Goal: Task Accomplishment & Management: Manage account settings

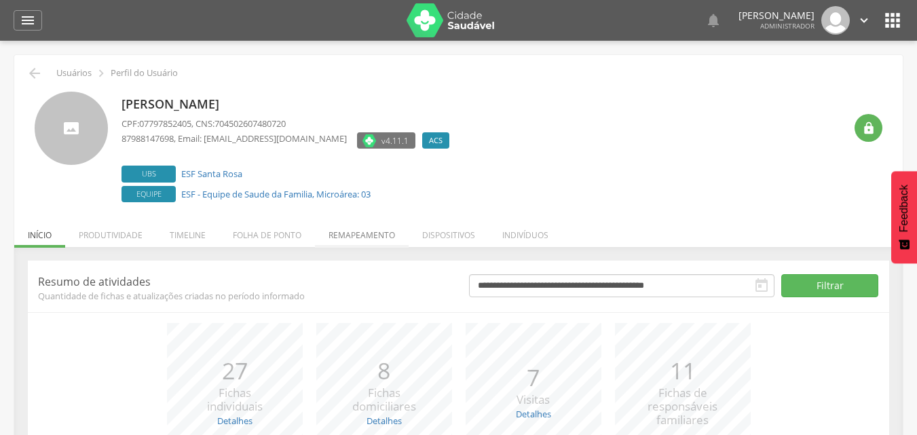
click at [399, 237] on li "Remapeamento" at bounding box center [362, 232] width 94 height 32
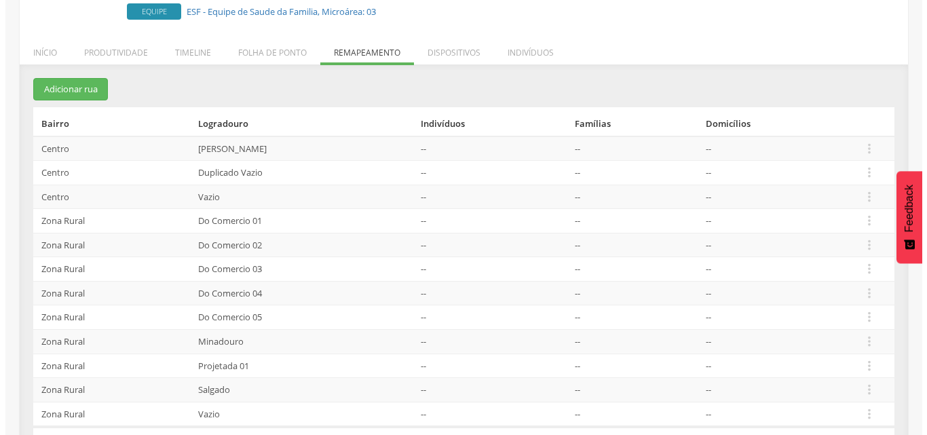
scroll to position [204, 0]
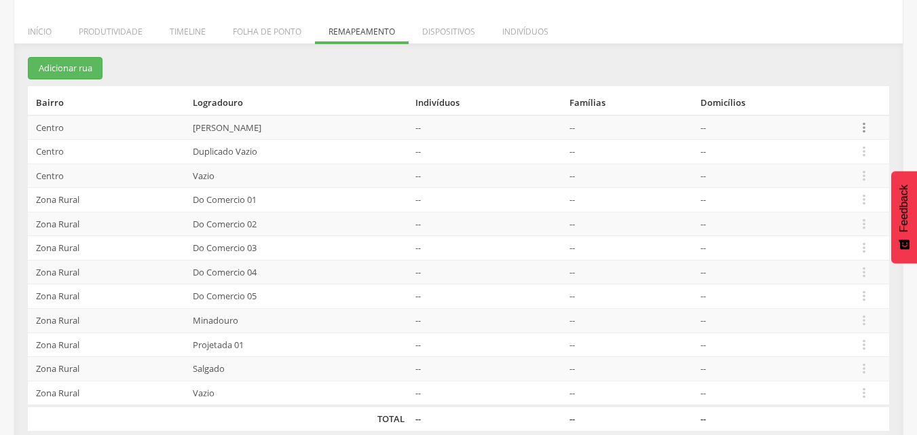
click at [870, 129] on td " Editar Alocar famílias Desalocar famílias Desvincular ACS" at bounding box center [870, 127] width 38 height 24
click at [870, 129] on icon "" at bounding box center [863, 127] width 15 height 15
click at [816, 111] on link "Desvincular ACS" at bounding box center [816, 106] width 107 height 17
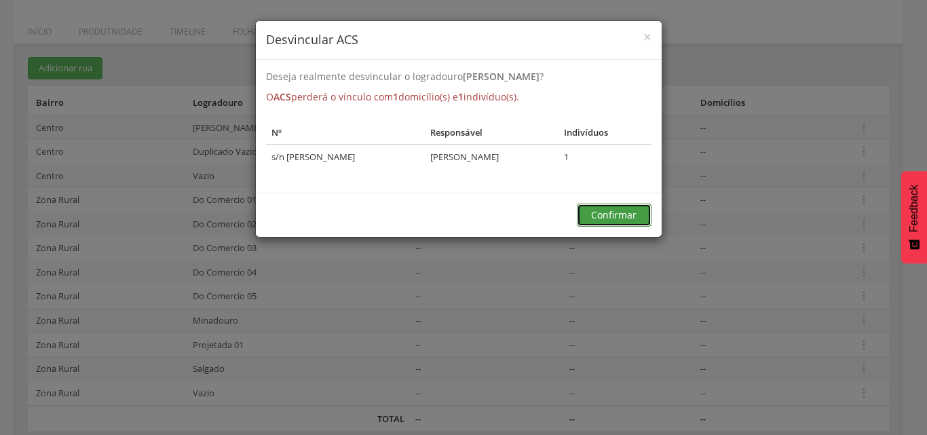
click at [586, 221] on button "Confirmar" at bounding box center [614, 215] width 75 height 23
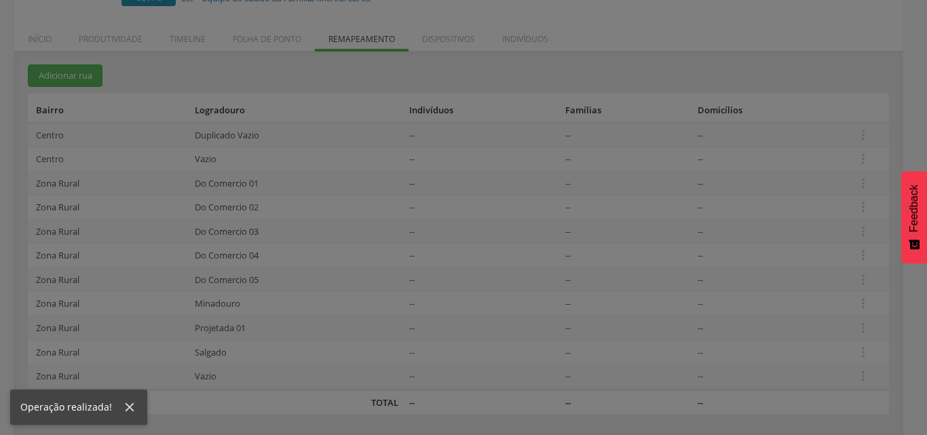
scroll to position [196, 0]
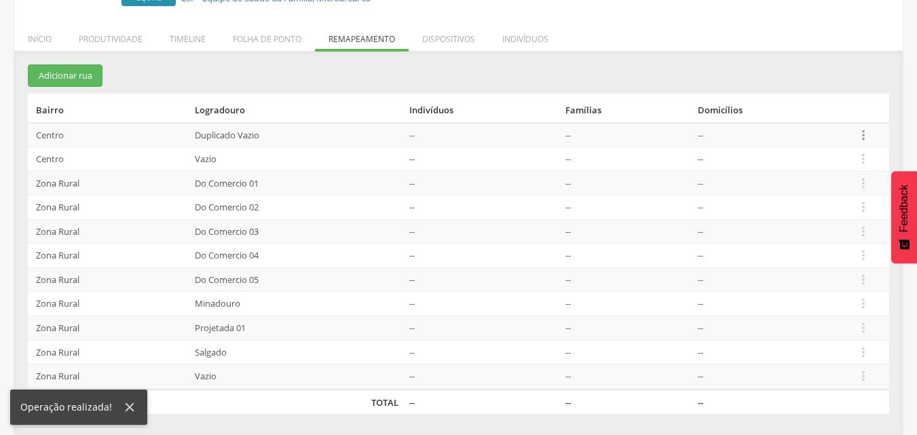
click at [866, 136] on icon "" at bounding box center [863, 135] width 15 height 15
click at [844, 125] on ul "Editar Alocar famílias Desalocar famílias Desvincular ACS" at bounding box center [816, 80] width 109 height 90
click at [865, 134] on icon "" at bounding box center [863, 135] width 15 height 15
click at [837, 111] on link "Desvincular ACS" at bounding box center [816, 113] width 107 height 17
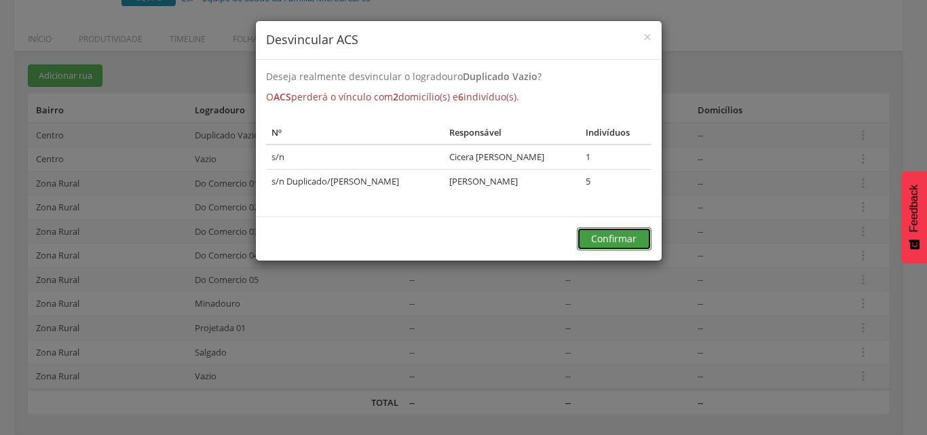
click at [624, 232] on button "Confirmar" at bounding box center [614, 238] width 75 height 23
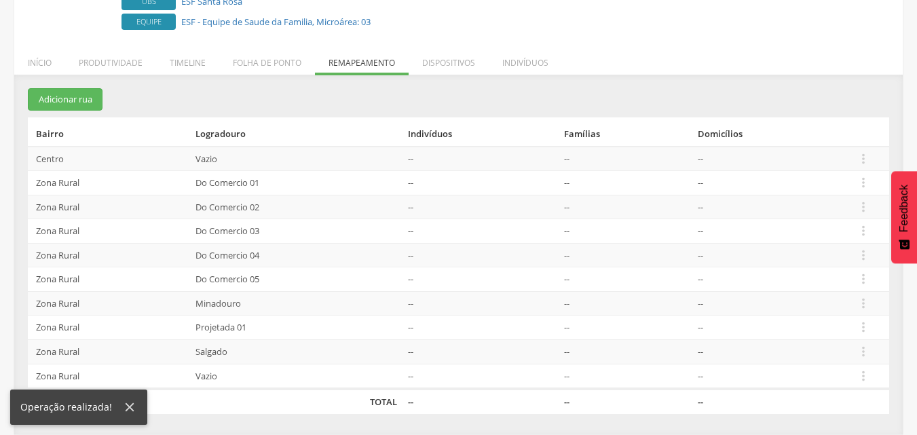
click at [873, 162] on td " Editar Alocar famílias Desalocar famílias Desvincular ACS" at bounding box center [869, 159] width 39 height 24
click at [869, 159] on icon "" at bounding box center [863, 158] width 15 height 15
click at [793, 140] on link "Desvincular ACS" at bounding box center [816, 137] width 107 height 17
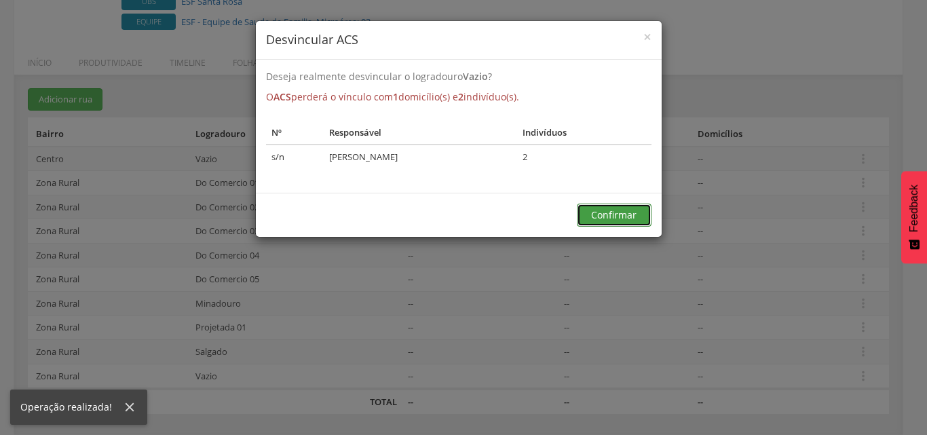
click at [616, 223] on button "Confirmar" at bounding box center [614, 215] width 75 height 23
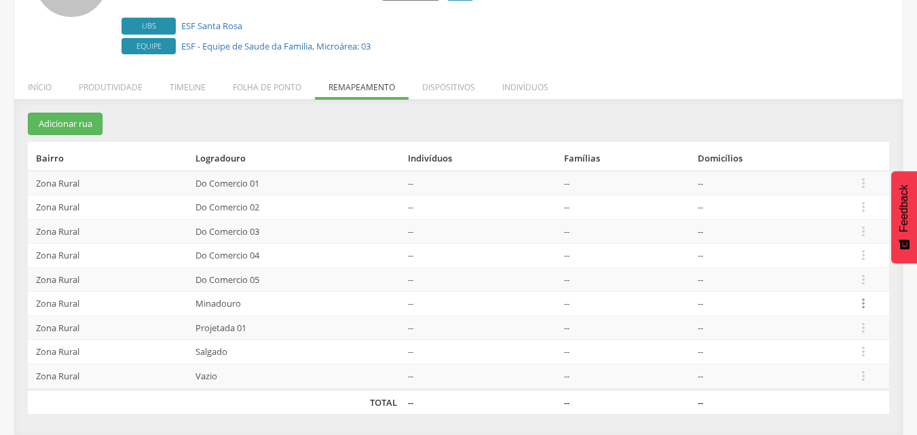
click at [864, 306] on icon "" at bounding box center [863, 303] width 15 height 15
click at [835, 283] on link "Desvincular ACS" at bounding box center [816, 282] width 107 height 17
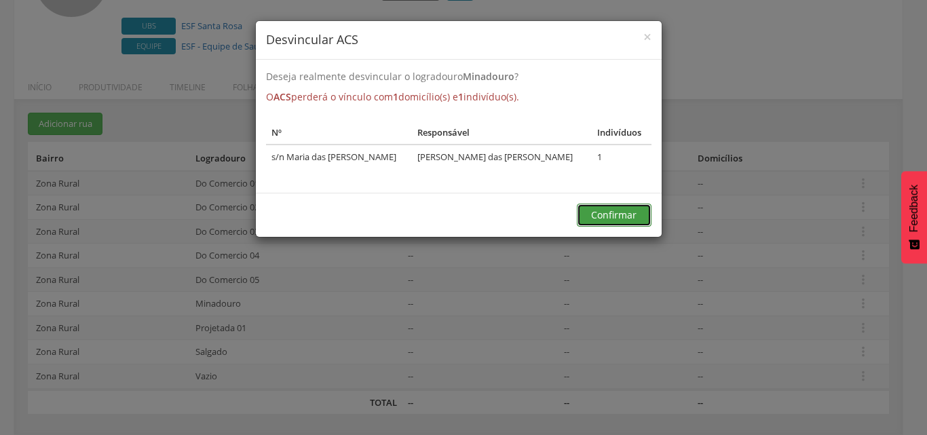
click at [623, 212] on button "Confirmar" at bounding box center [614, 215] width 75 height 23
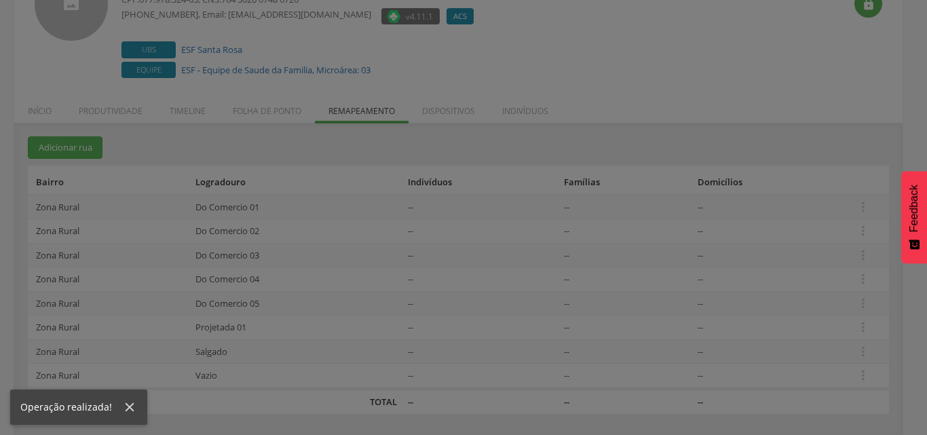
scroll to position [124, 0]
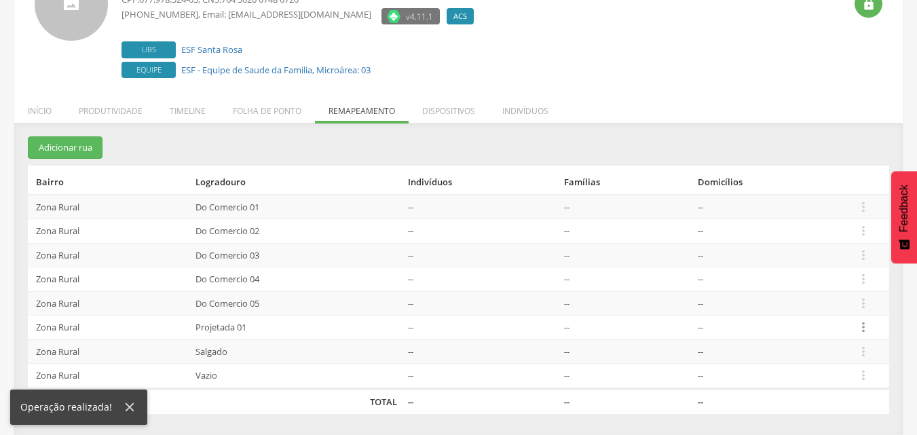
click at [863, 333] on icon "" at bounding box center [863, 327] width 15 height 15
click at [837, 305] on link "Desvincular ACS" at bounding box center [816, 306] width 107 height 17
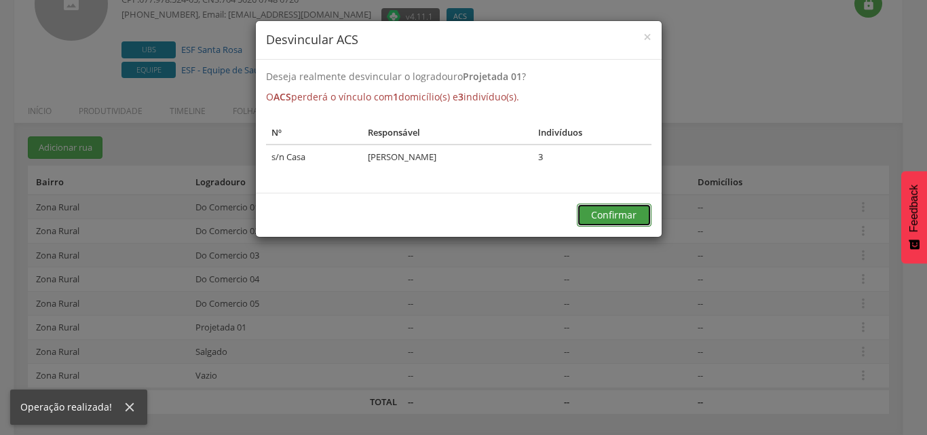
click at [618, 222] on button "Confirmar" at bounding box center [614, 215] width 75 height 23
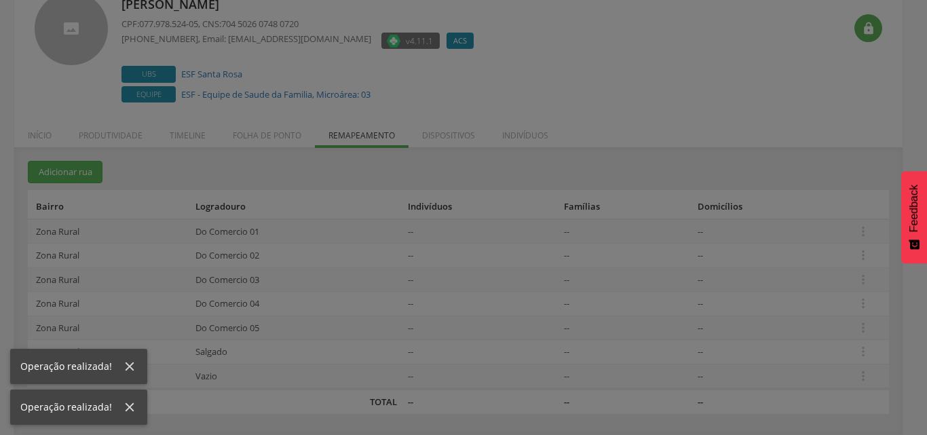
scroll to position [100, 0]
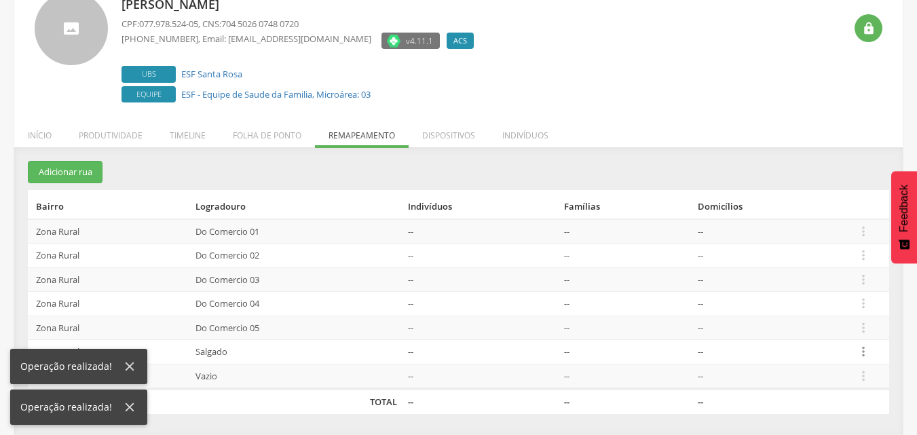
click at [858, 357] on icon "" at bounding box center [863, 351] width 15 height 15
click at [844, 330] on link "Desvincular ACS" at bounding box center [816, 330] width 107 height 17
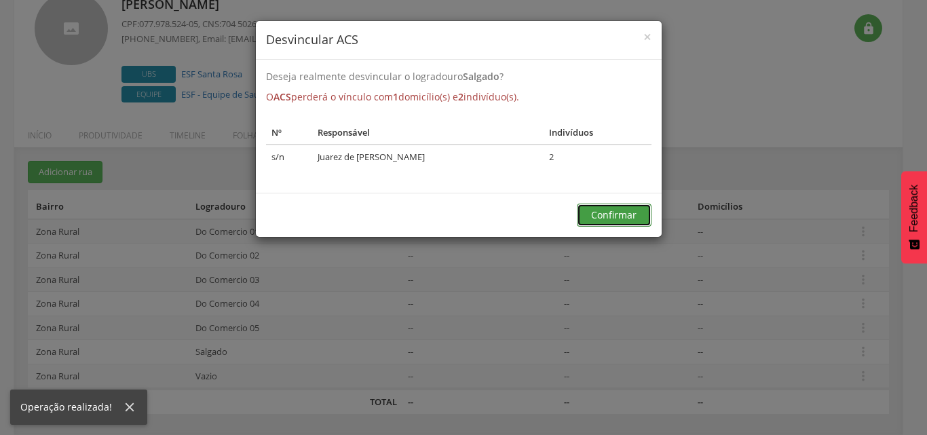
click at [578, 221] on button "Confirmar" at bounding box center [614, 215] width 75 height 23
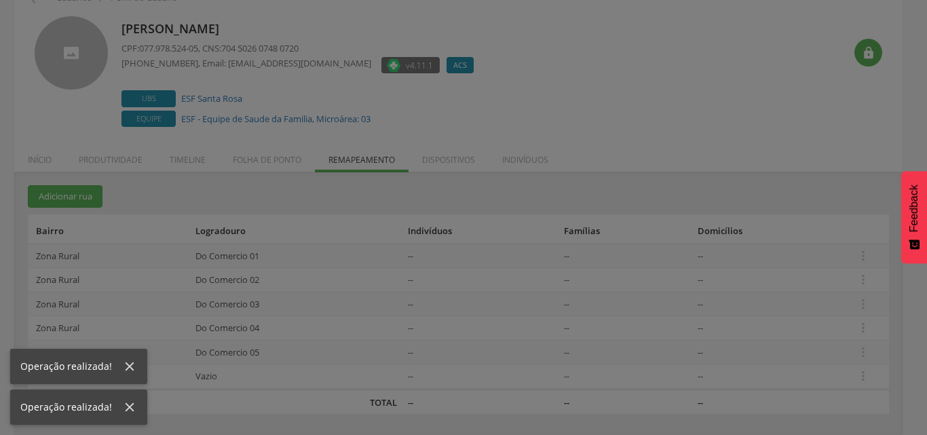
scroll to position [75, 0]
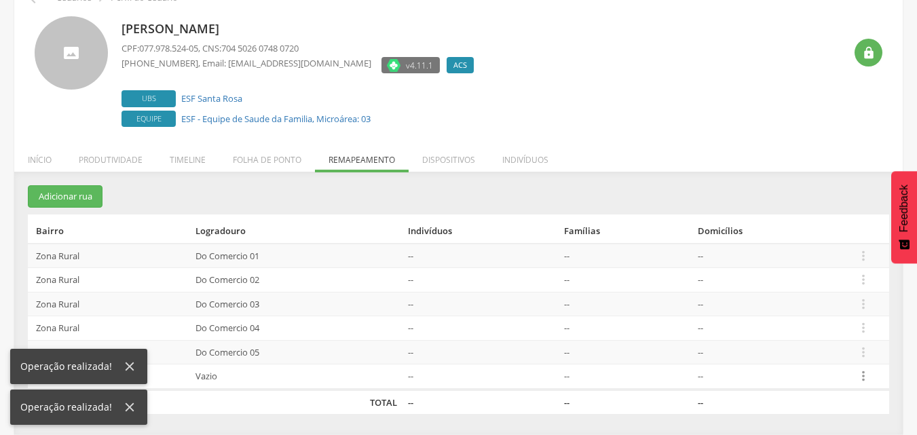
click at [870, 375] on td " Editar Alocar famílias Desalocar famílias Desvincular ACS" at bounding box center [869, 376] width 39 height 25
click at [870, 375] on icon "" at bounding box center [863, 375] width 15 height 15
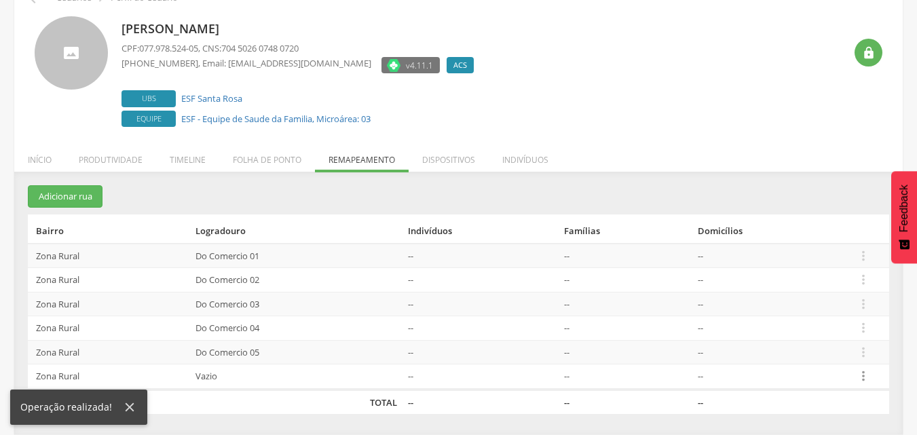
click at [860, 370] on icon "" at bounding box center [863, 375] width 15 height 15
click at [843, 352] on link "Desvincular ACS" at bounding box center [816, 355] width 107 height 17
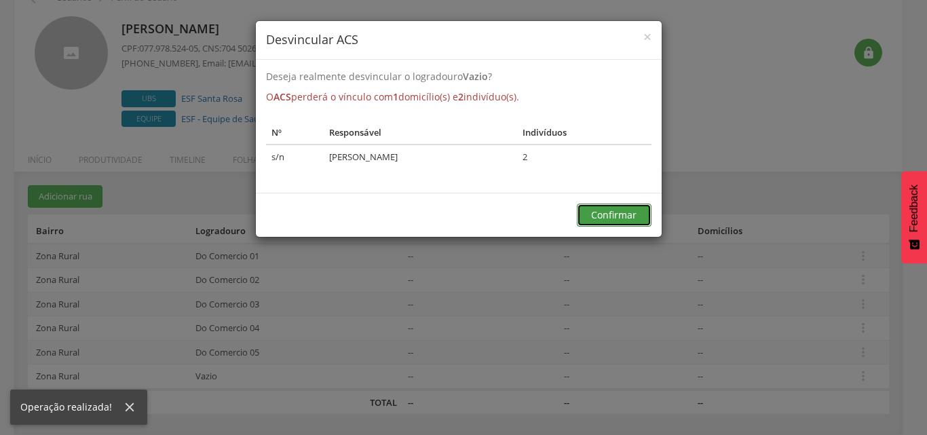
click at [612, 221] on button "Confirmar" at bounding box center [614, 215] width 75 height 23
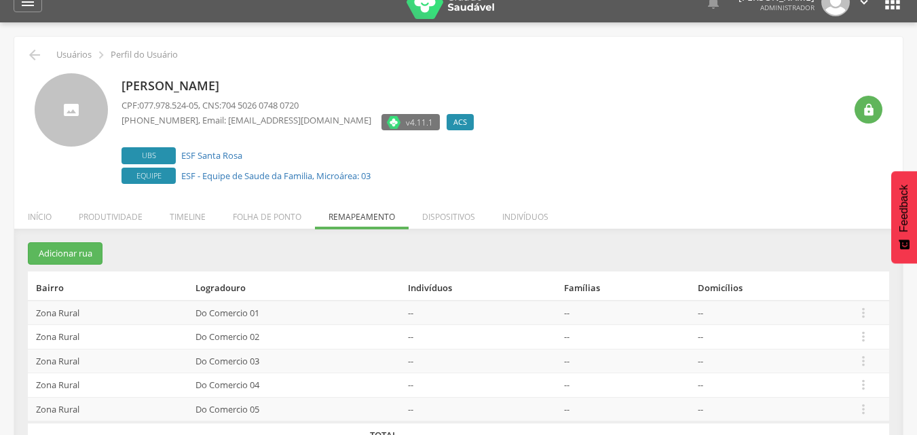
scroll to position [0, 0]
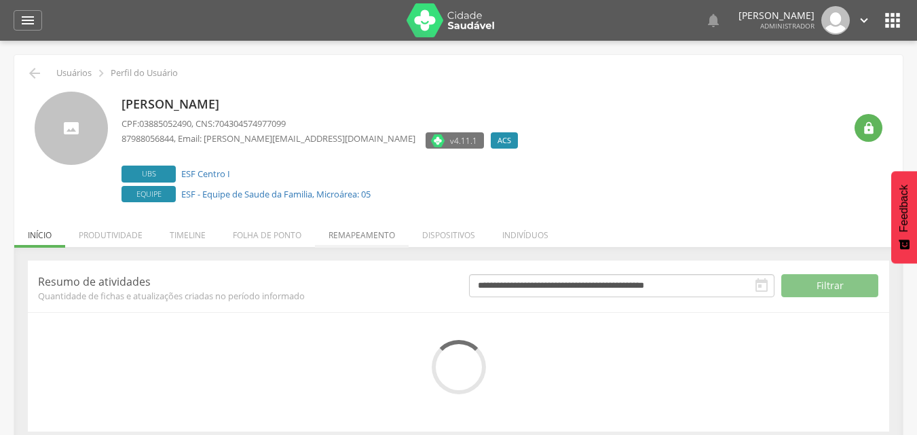
click at [377, 239] on li "Remapeamento" at bounding box center [362, 232] width 94 height 32
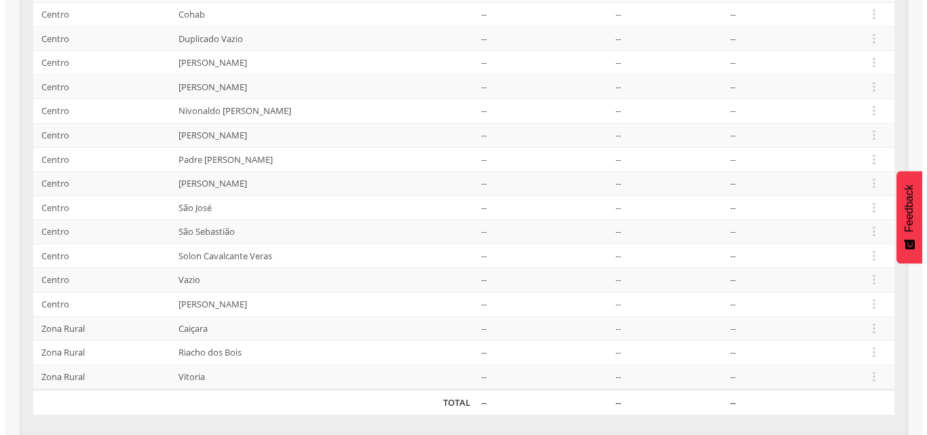
scroll to position [390, 0]
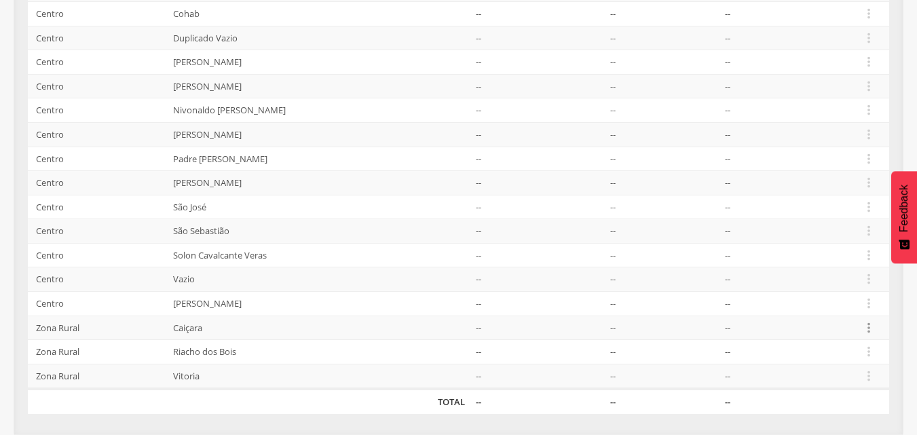
click at [871, 330] on icon "" at bounding box center [868, 327] width 15 height 15
click at [827, 313] on link "Desvincular ACS" at bounding box center [821, 306] width 107 height 17
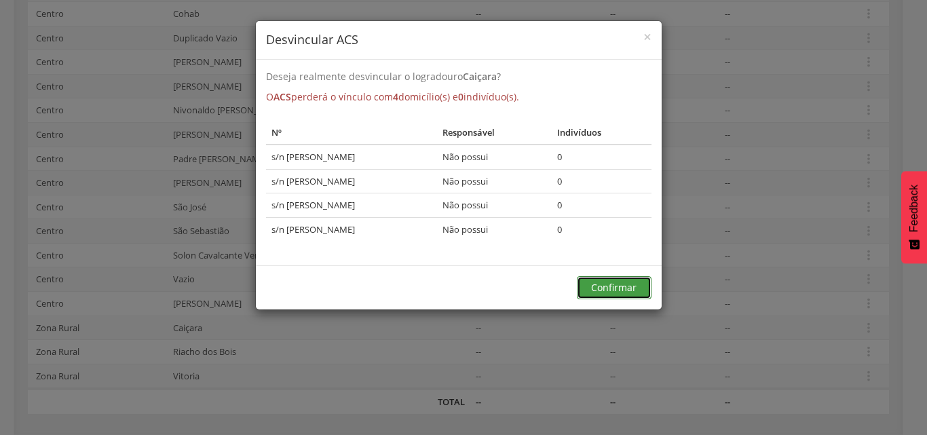
click at [625, 276] on button "Confirmar" at bounding box center [614, 287] width 75 height 23
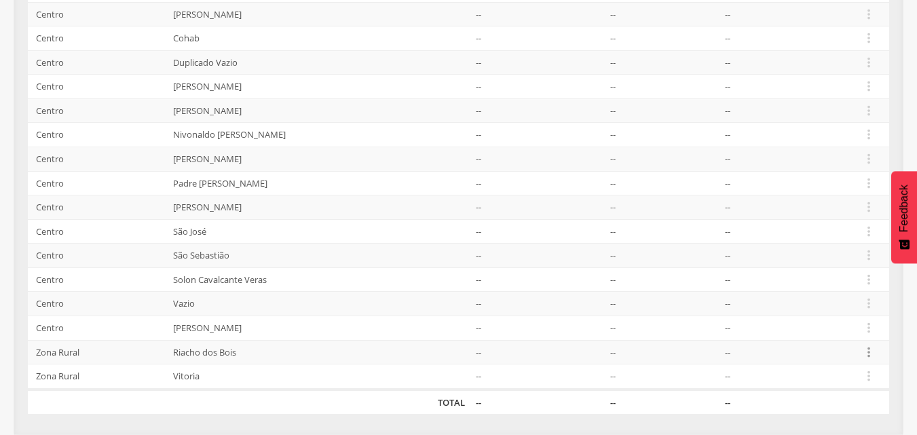
click at [865, 347] on icon "" at bounding box center [868, 352] width 15 height 15
click at [839, 333] on link "Desvincular ACS" at bounding box center [821, 330] width 107 height 17
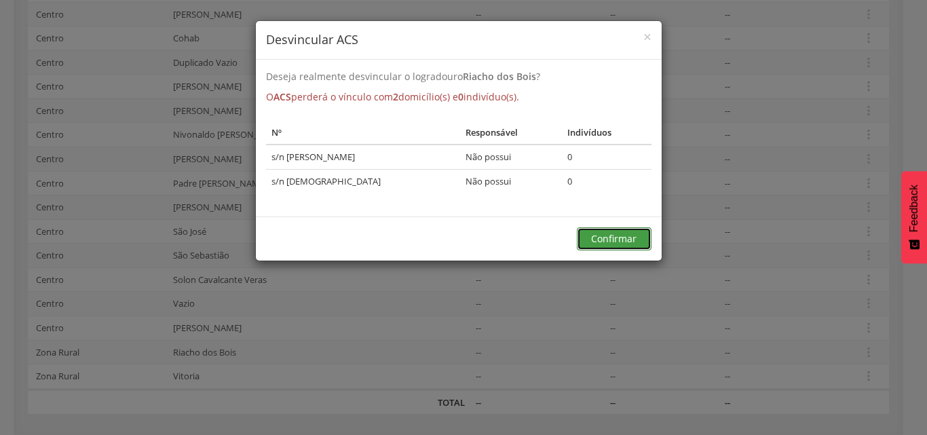
click at [595, 241] on button "Confirmar" at bounding box center [614, 238] width 75 height 23
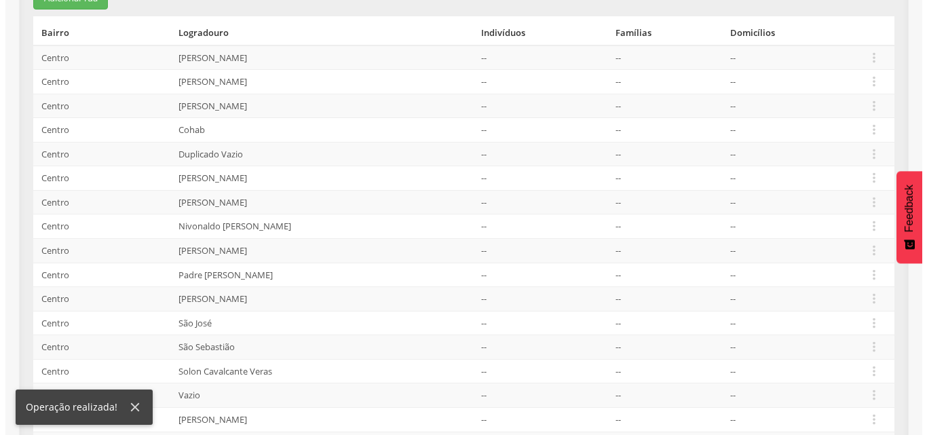
scroll to position [341, 0]
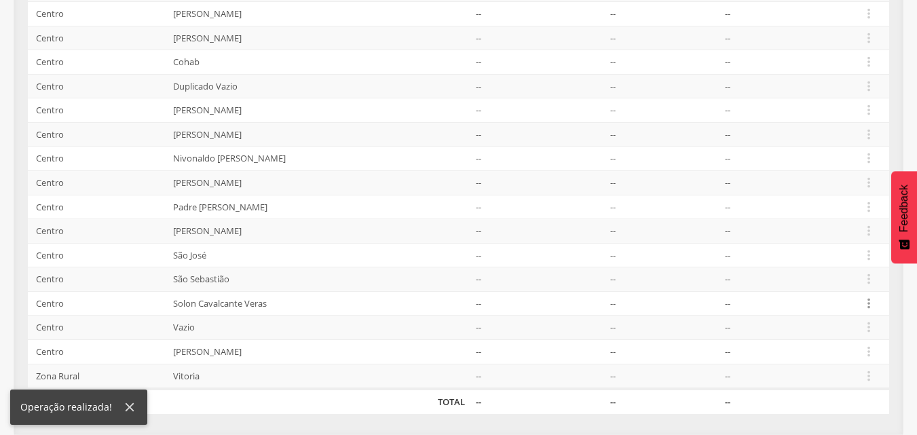
click at [865, 301] on icon "" at bounding box center [868, 303] width 15 height 15
click at [815, 290] on ul "Editar Alocar famílias Desalocar famílias Desvincular ACS" at bounding box center [822, 249] width 109 height 90
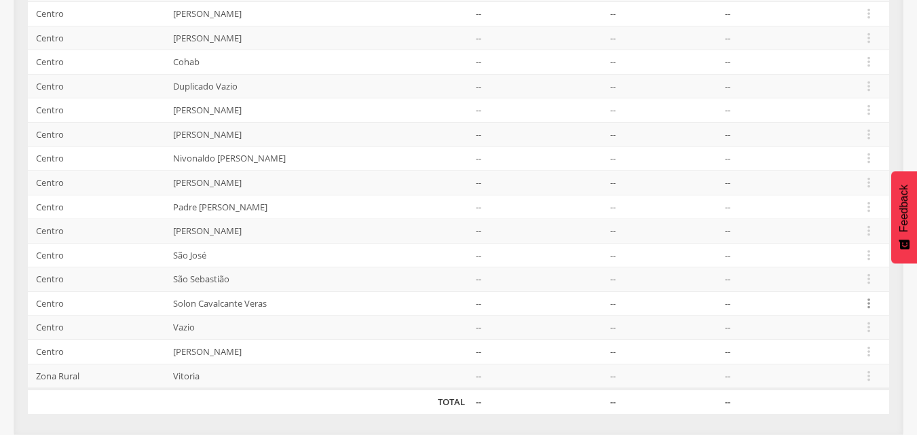
click at [867, 305] on icon "" at bounding box center [868, 303] width 15 height 15
click at [852, 288] on link "Desvincular ACS" at bounding box center [821, 281] width 107 height 17
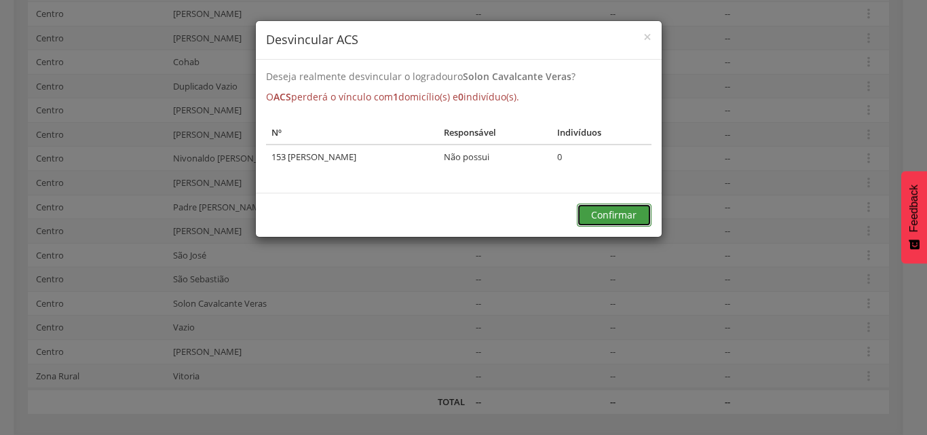
click at [602, 214] on button "Confirmar" at bounding box center [614, 215] width 75 height 23
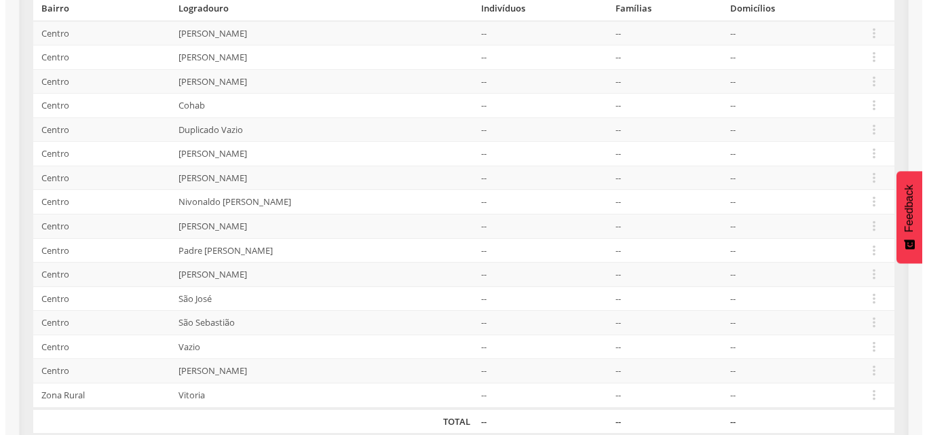
scroll to position [317, 0]
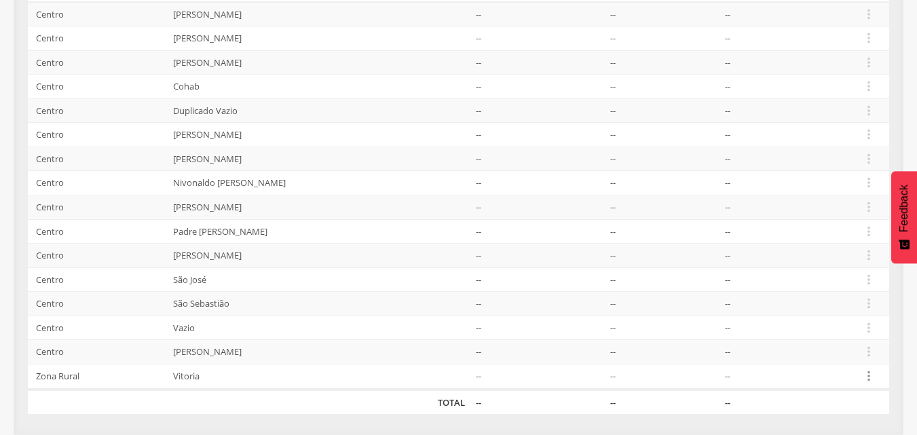
click at [873, 377] on icon "" at bounding box center [868, 375] width 15 height 15
click at [853, 355] on link "Desvincular ACS" at bounding box center [821, 354] width 107 height 17
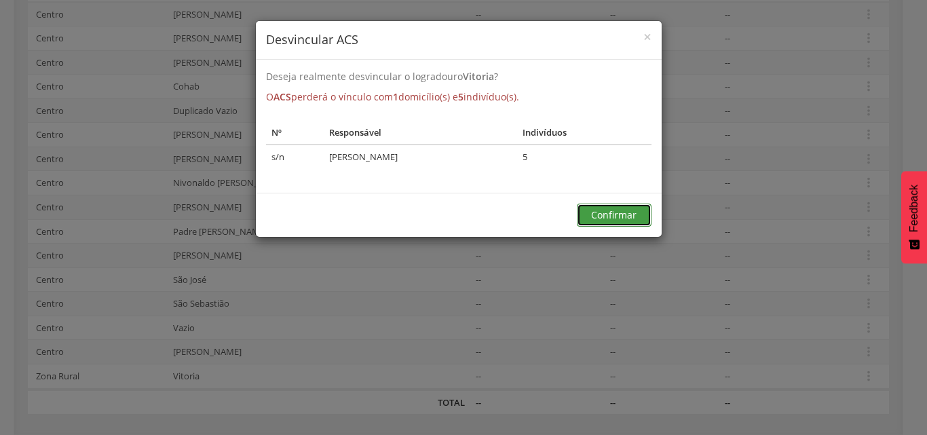
click at [631, 222] on button "Confirmar" at bounding box center [614, 215] width 75 height 23
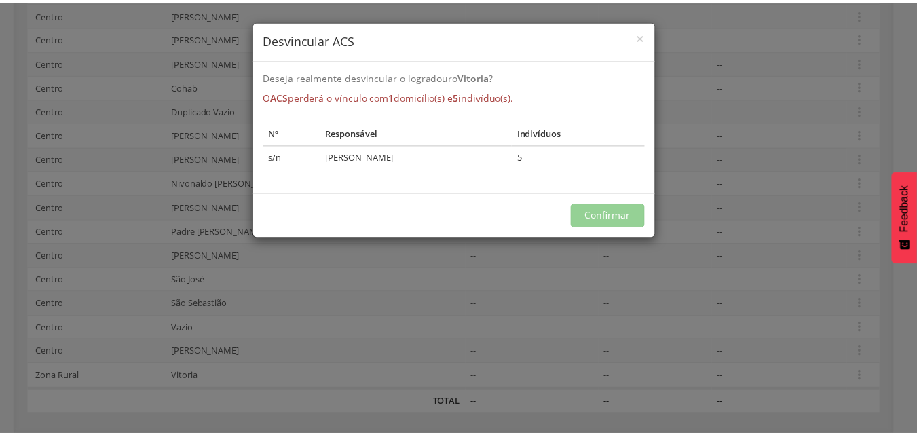
scroll to position [293, 0]
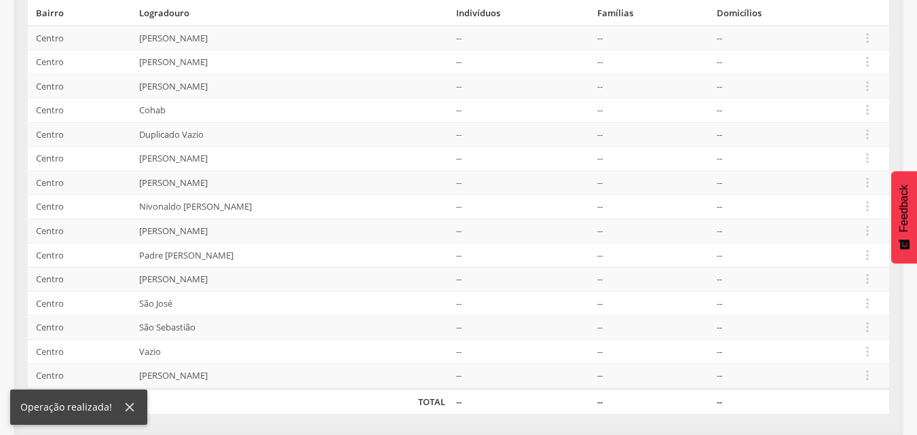
click at [874, 349] on td " Editar Alocar famílias Desalocar famílias Desvincular ACS" at bounding box center [871, 351] width 35 height 24
click at [869, 351] on icon "" at bounding box center [867, 351] width 15 height 15
click at [854, 337] on link "Desvincular ACS" at bounding box center [820, 330] width 107 height 17
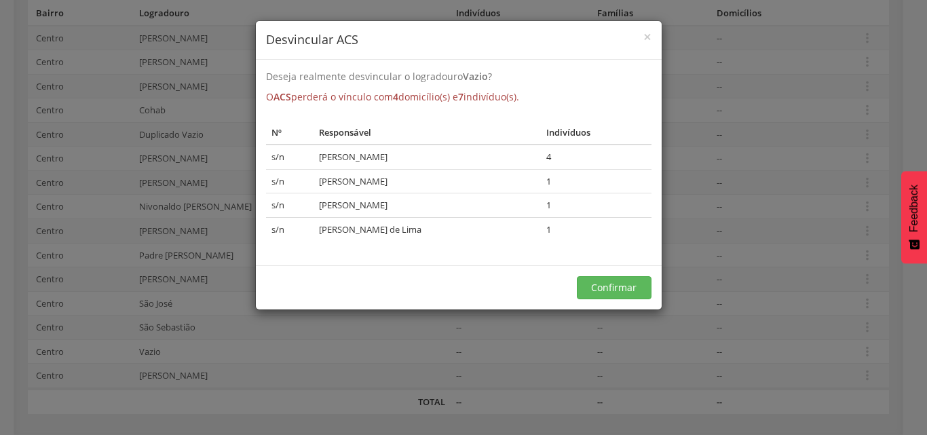
click at [582, 335] on div "× Desvincular ACS Deseja realmente desvincular o logradouro Vazio ? O ACS perde…" at bounding box center [463, 217] width 927 height 435
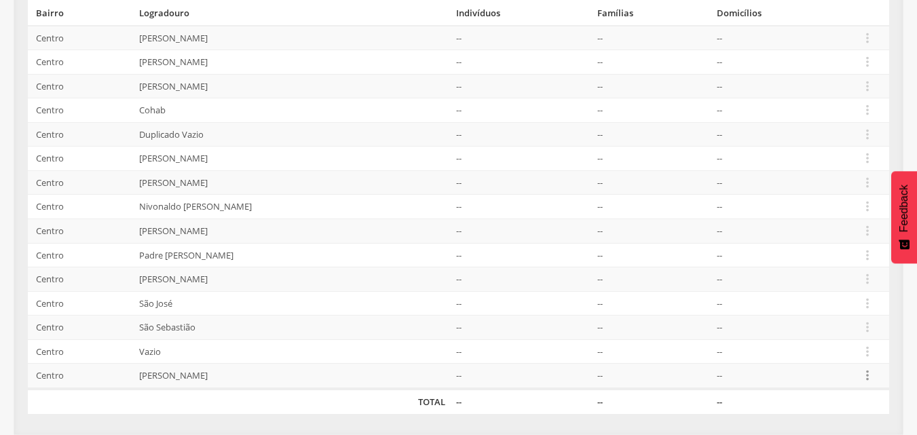
click at [869, 379] on icon "" at bounding box center [867, 375] width 15 height 15
click at [858, 356] on link "Desvincular ACS" at bounding box center [820, 354] width 107 height 17
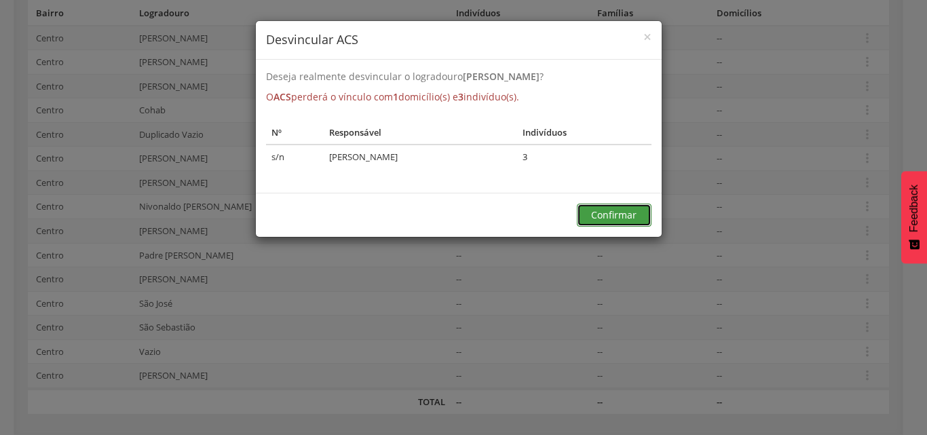
click at [605, 214] on button "Confirmar" at bounding box center [614, 215] width 75 height 23
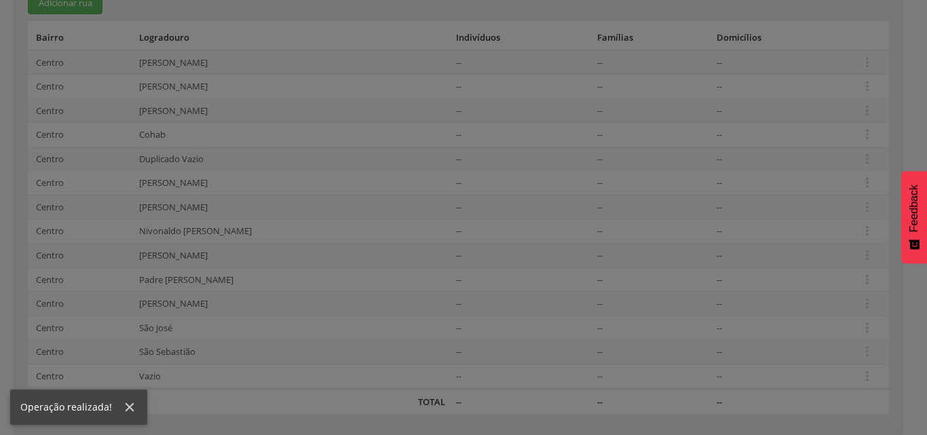
scroll to position [269, 0]
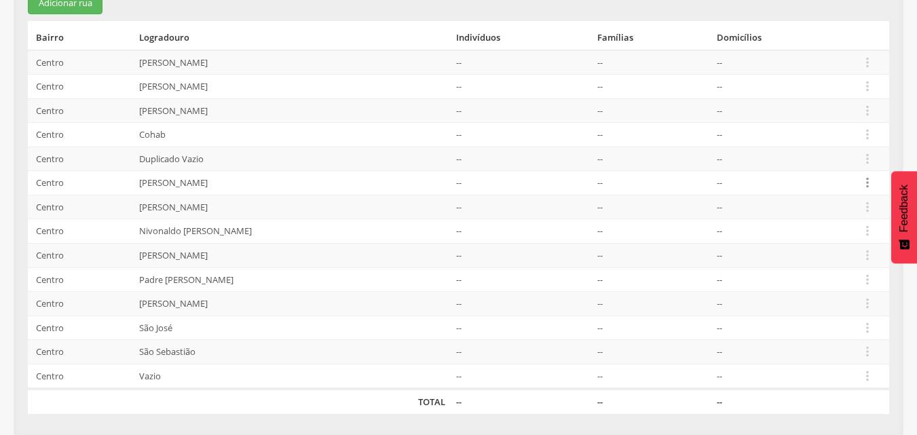
click at [871, 190] on icon "" at bounding box center [867, 182] width 15 height 15
click at [833, 164] on link "Desvincular ACS" at bounding box center [820, 161] width 107 height 17
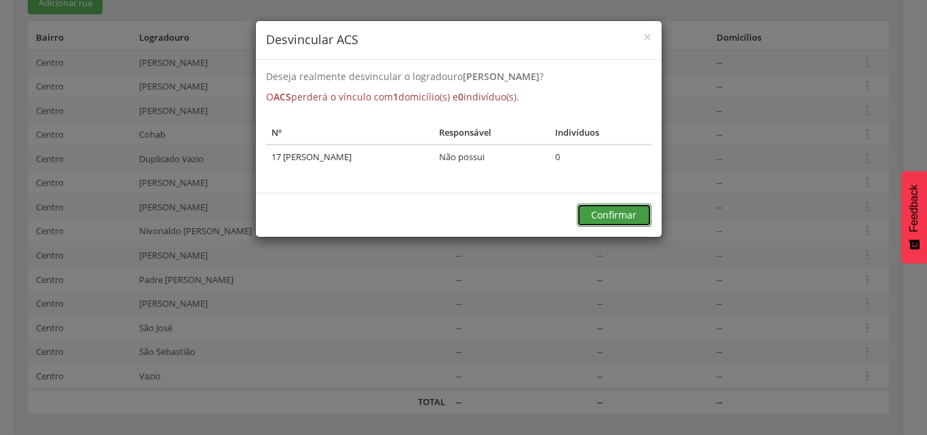
click at [632, 210] on button "Confirmar" at bounding box center [614, 215] width 75 height 23
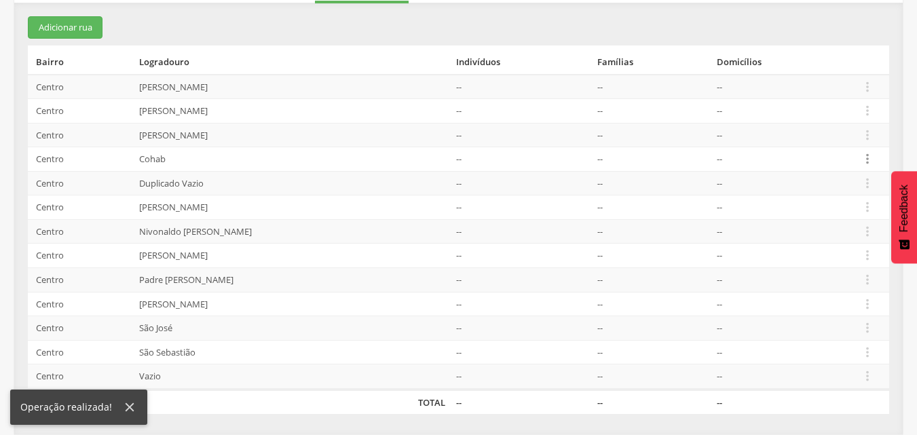
click at [873, 155] on icon "" at bounding box center [867, 158] width 15 height 15
click at [850, 140] on link "Desvincular ACS" at bounding box center [820, 138] width 107 height 17
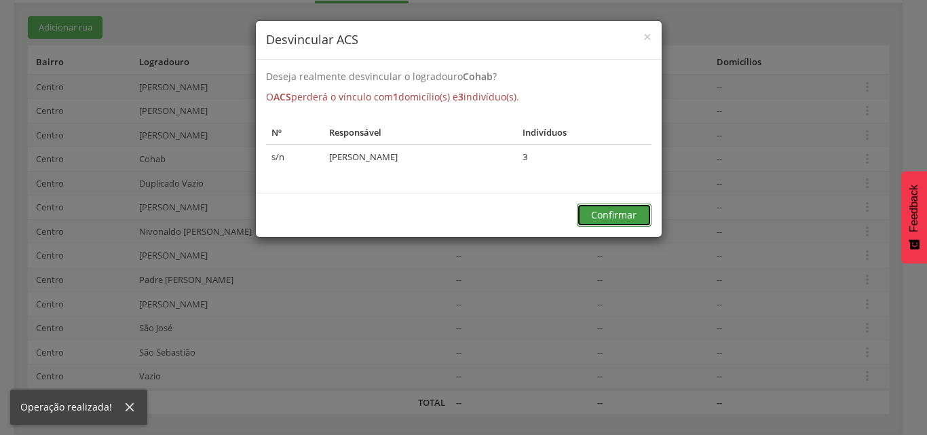
click at [639, 210] on button "Confirmar" at bounding box center [614, 215] width 75 height 23
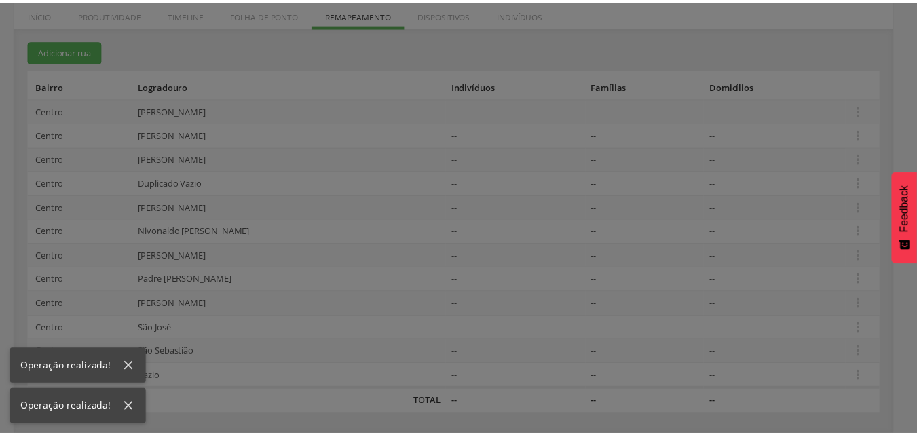
scroll to position [221, 0]
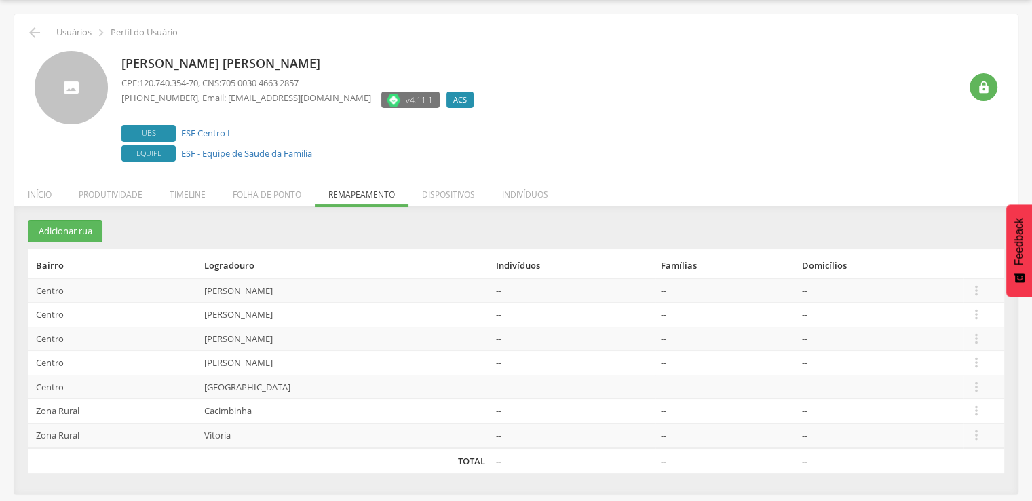
scroll to position [41, 0]
